Goal: Check status: Check status

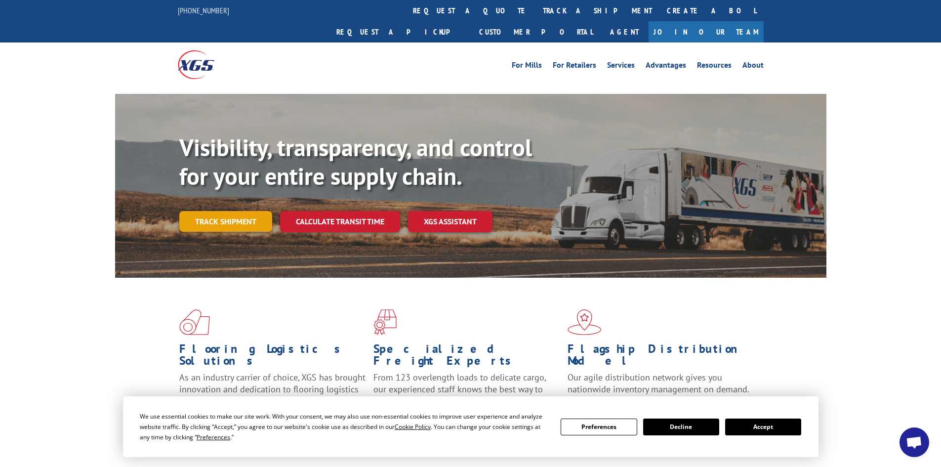
click at [238, 211] on link "Track shipment" at bounding box center [225, 221] width 93 height 21
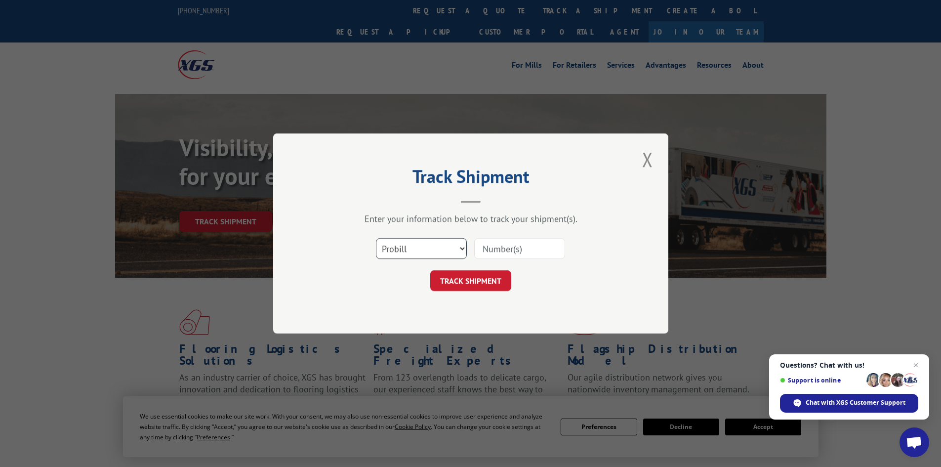
click at [459, 247] on select "Select category... Probill BOL PO" at bounding box center [421, 248] width 91 height 21
select select "bol"
click at [376, 238] on select "Select category... Probill BOL PO" at bounding box center [421, 248] width 91 height 21
click at [461, 249] on select "Select category... Probill BOL PO" at bounding box center [421, 248] width 91 height 21
click at [376, 238] on select "Select category... Probill BOL PO" at bounding box center [421, 248] width 91 height 21
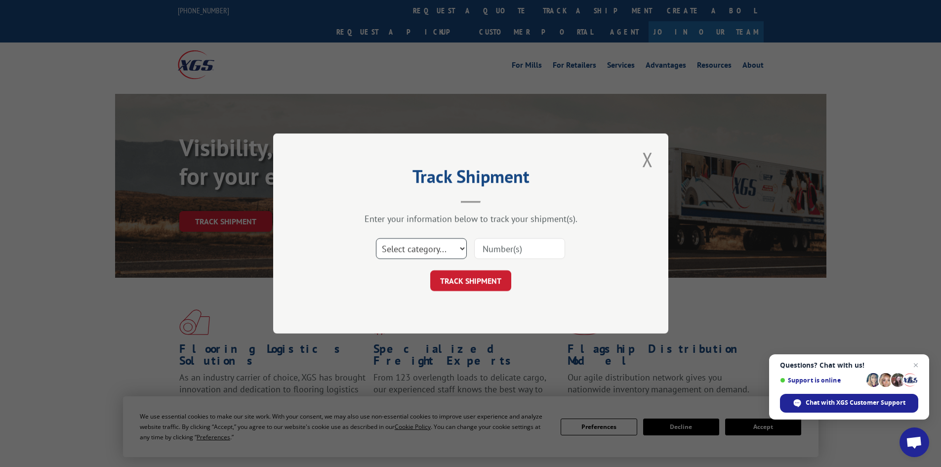
click at [459, 246] on select "Select category... Probill BOL PO" at bounding box center [421, 248] width 91 height 21
select select "probill"
click at [376, 238] on select "Select category... Probill BOL PO" at bounding box center [421, 248] width 91 height 21
click at [495, 250] on input at bounding box center [519, 248] width 91 height 21
click at [648, 158] on button "Close modal" at bounding box center [647, 159] width 17 height 27
